Goal: Information Seeking & Learning: Learn about a topic

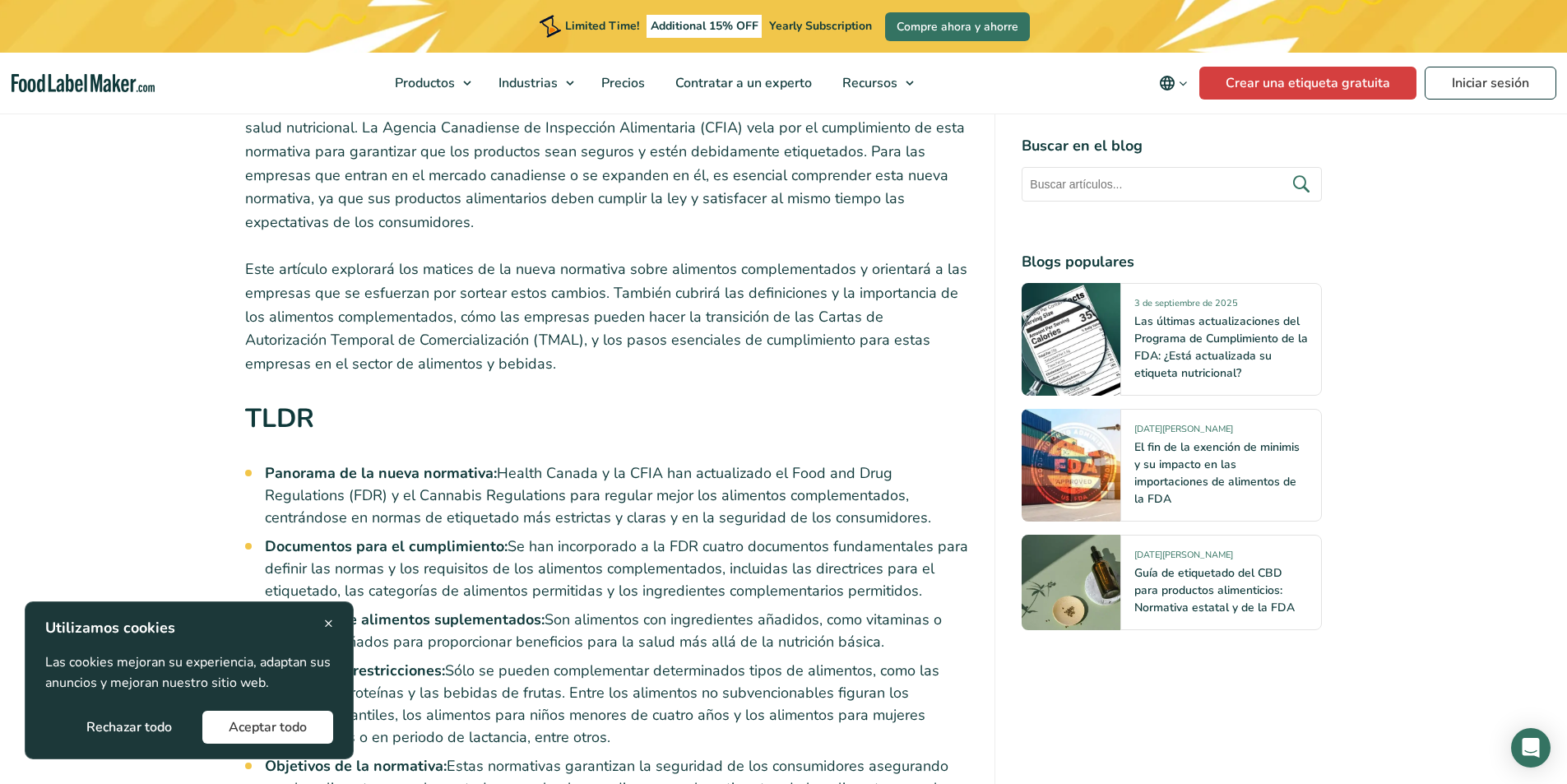
click at [321, 627] on div "× Utilizamos cookies Las cookies mejoran su experiencia, adaptan sus anuncios y…" at bounding box center [188, 680] width 288 height 127
click at [327, 618] on span "×" at bounding box center [328, 622] width 9 height 22
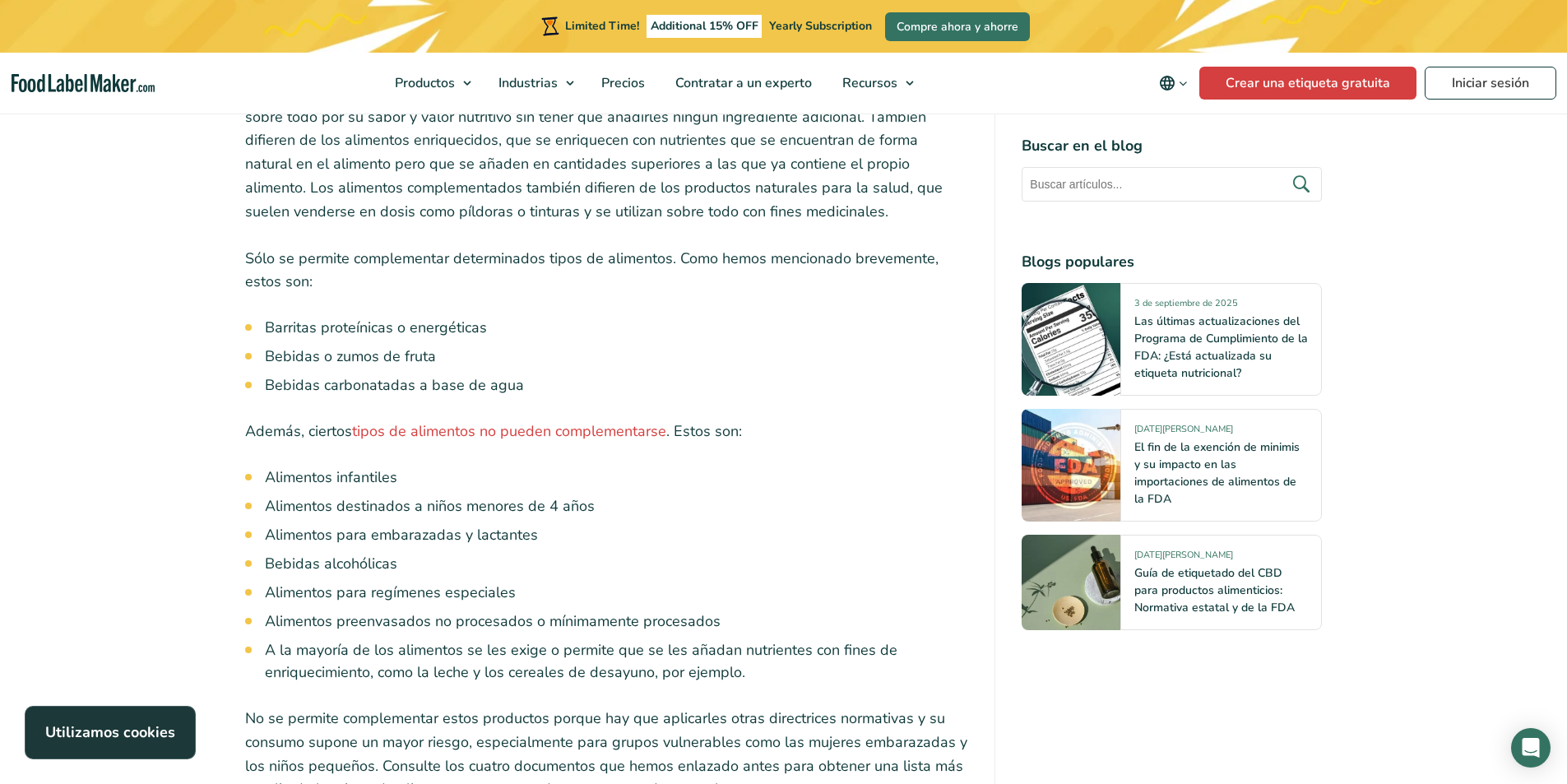
scroll to position [3206, 0]
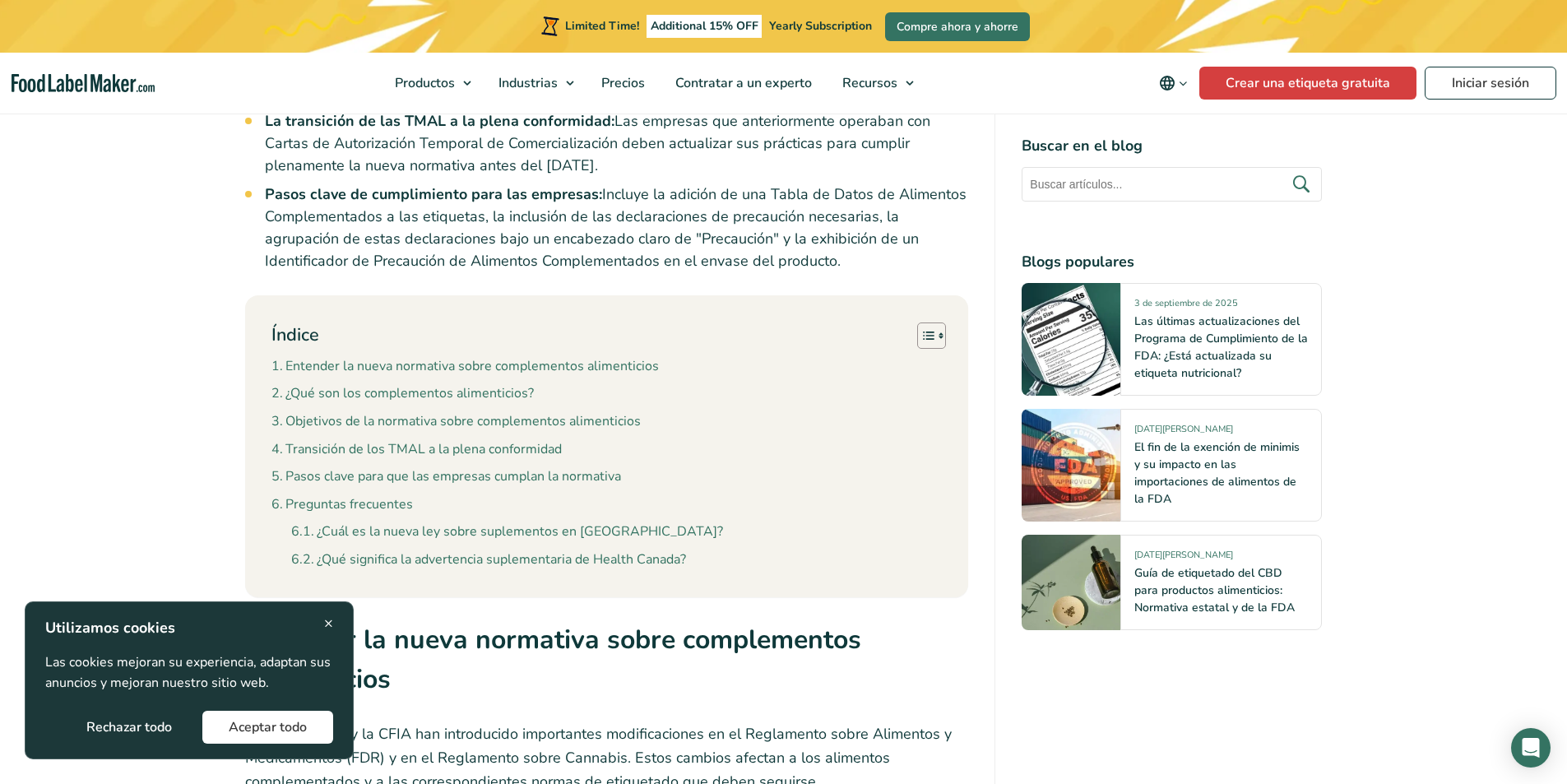
scroll to position [1809, 0]
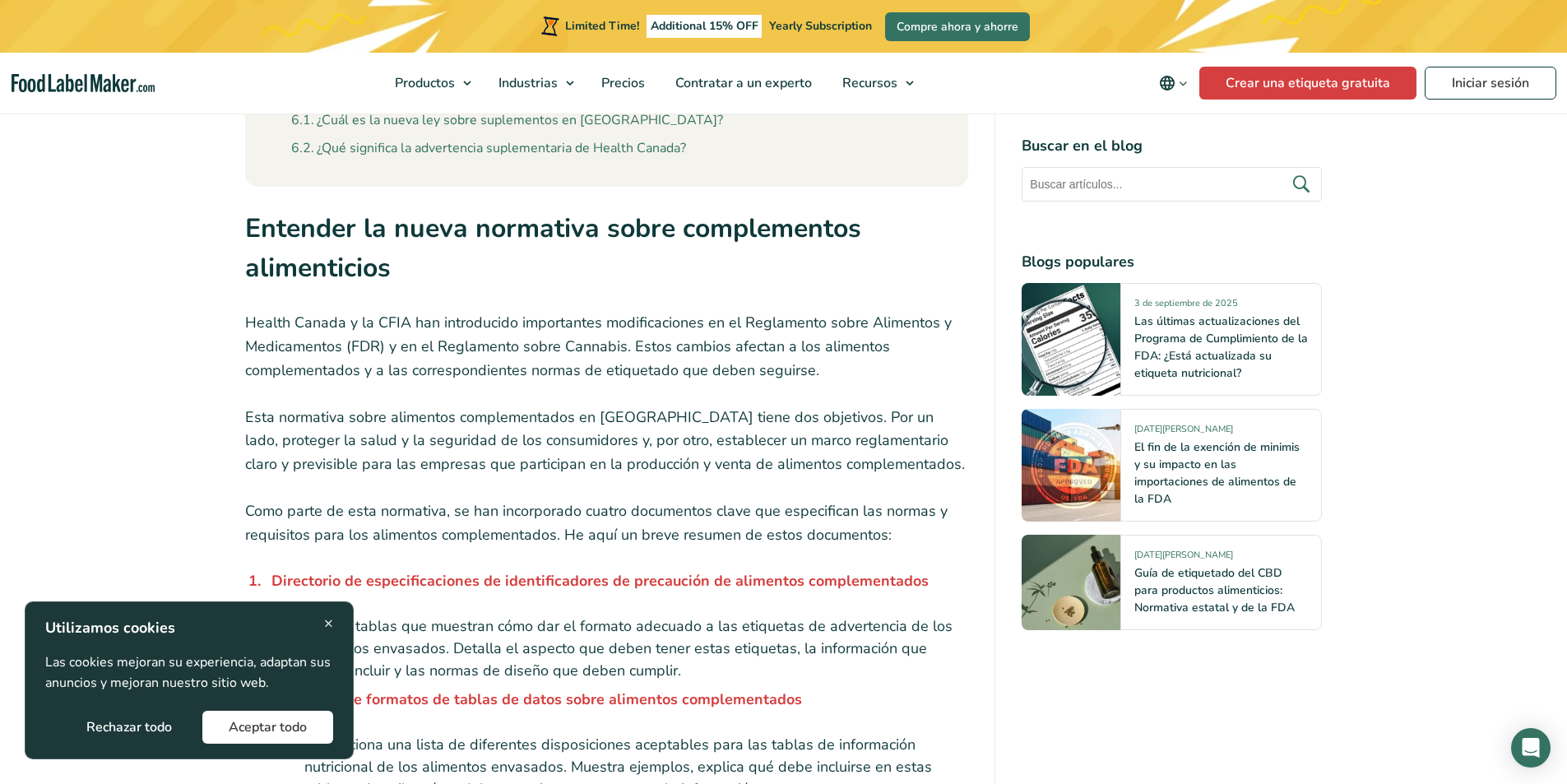
click at [322, 621] on div "× Utilizamos cookies Las cookies mejoran su experiencia, adaptan sus anuncios y…" at bounding box center [188, 680] width 288 height 127
click at [329, 621] on span "×" at bounding box center [328, 622] width 9 height 22
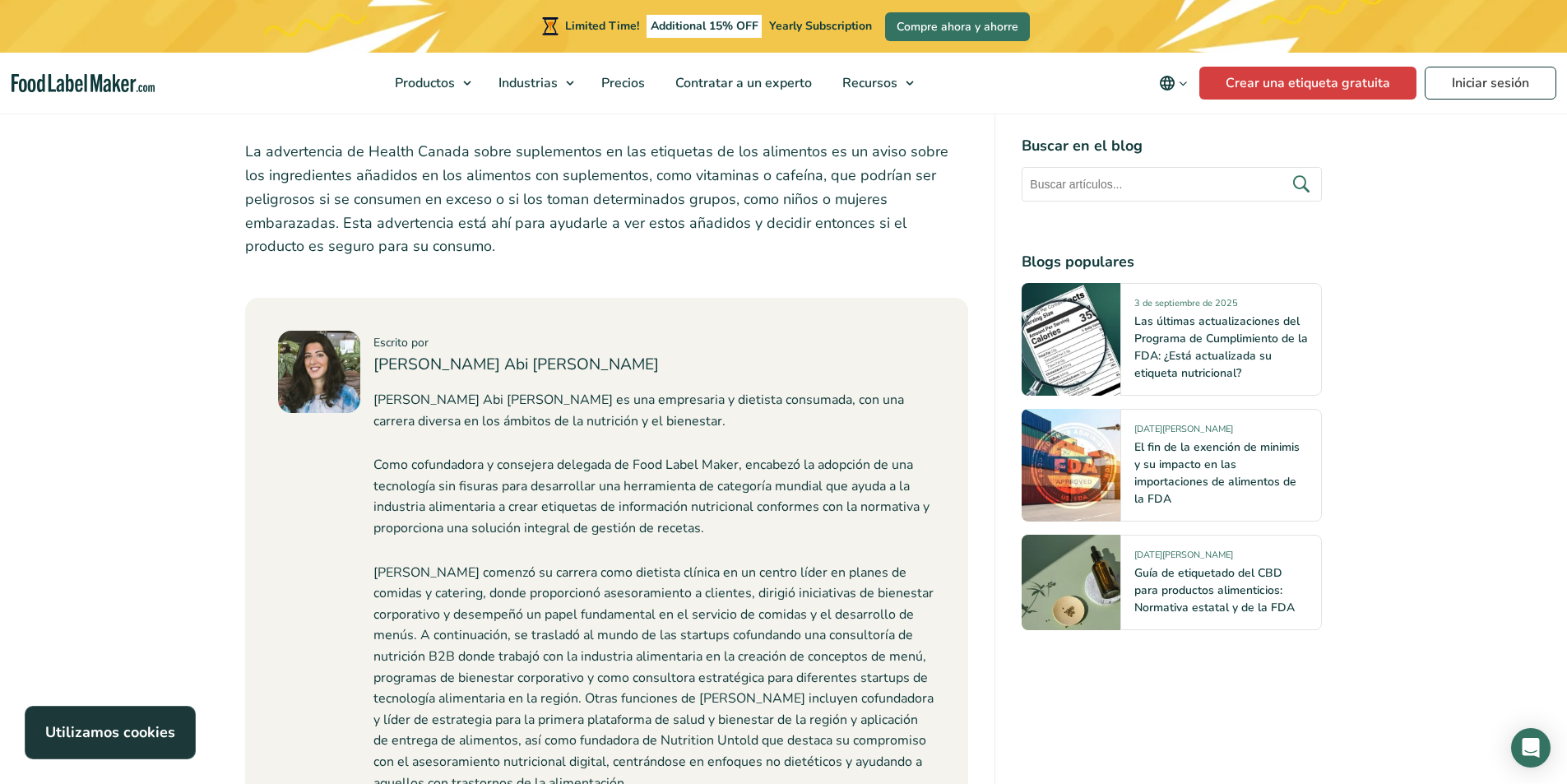
scroll to position [7153, 0]
